Goal: Browse casually

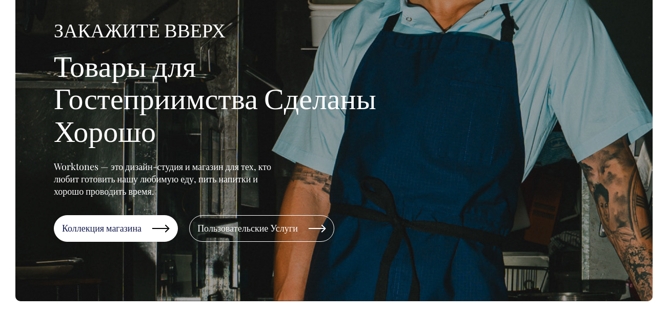
scroll to position [102, 0]
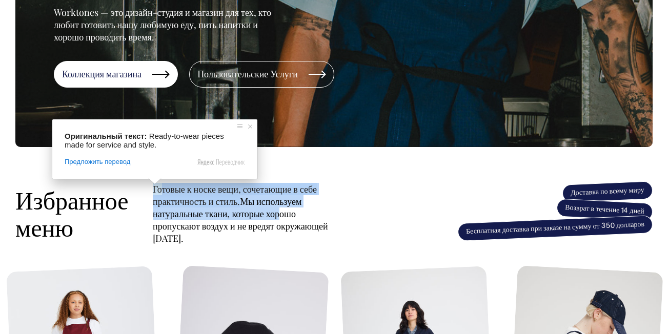
drag, startPoint x: 150, startPoint y: 185, endPoint x: 300, endPoint y: 208, distance: 151.7
click at [300, 208] on div "Избранное меню Готовые к носке вещи, сочетающие в себе практичность и стиль. Мы…" at bounding box center [206, 213] width 382 height 61
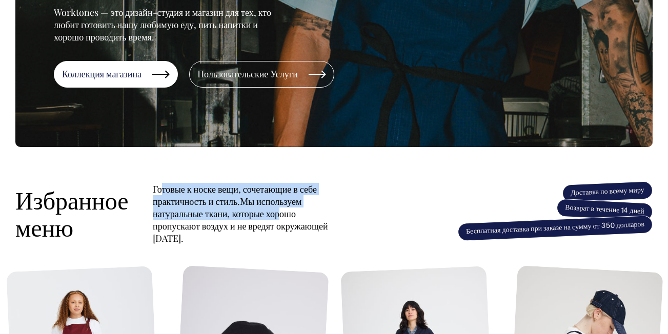
click at [247, 194] on ya-tr-span "Готовые к носке вещи, сочетающие в себе практичность и стиль." at bounding box center [235, 195] width 164 height 25
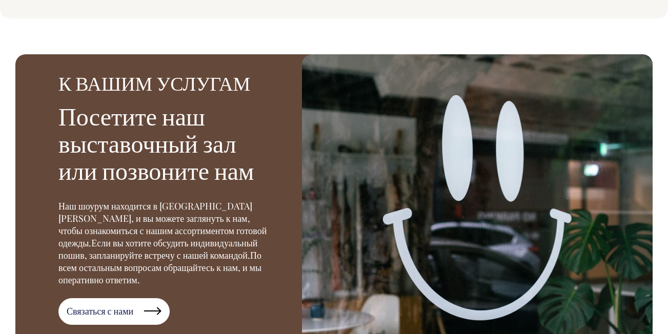
scroll to position [1435, 0]
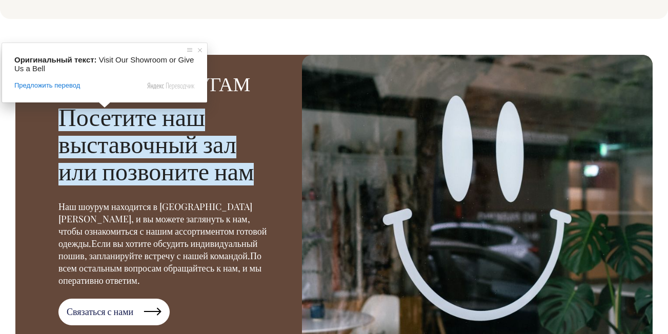
click at [221, 169] on ya-tr-span "или позвоните нам" at bounding box center [155, 174] width 195 height 23
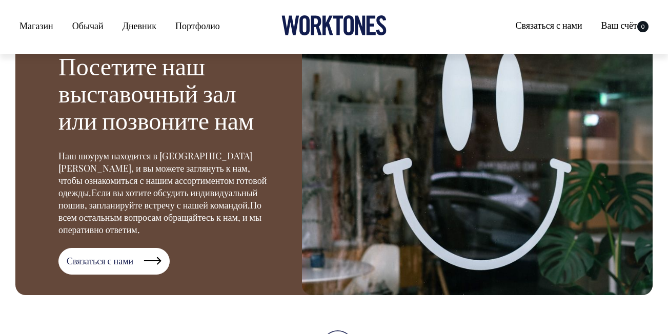
scroll to position [1486, 0]
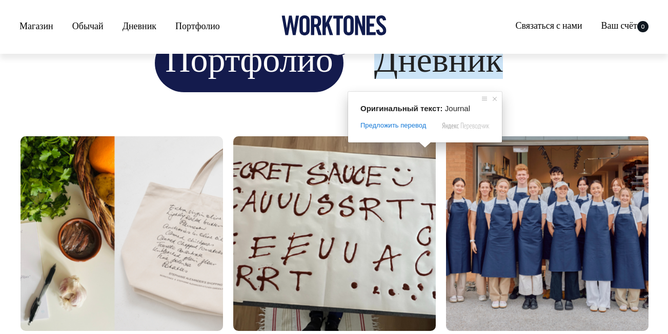
click at [434, 75] on ya-tr-span "Дневник" at bounding box center [438, 63] width 129 height 32
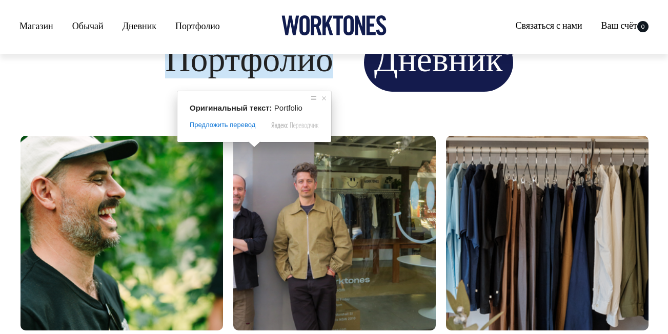
click at [248, 77] on ya-tr-span "Портфолио" at bounding box center [249, 62] width 168 height 32
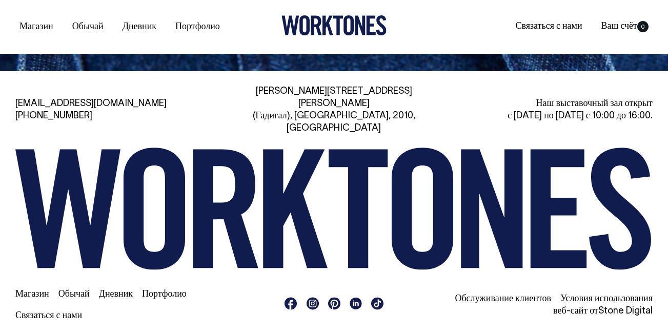
scroll to position [2425, 0]
